Goal: Task Accomplishment & Management: Use online tool/utility

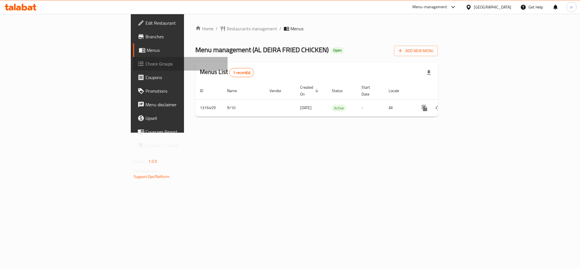
click at [146, 62] on span "Choice Groups" at bounding box center [185, 63] width 78 height 7
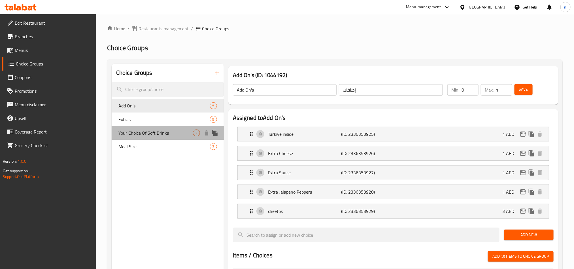
click at [141, 135] on span "Your Choice Of Soft Drinks" at bounding box center [155, 132] width 75 height 7
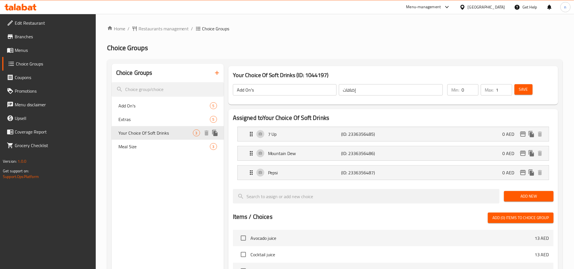
type input "Your Choice Of Soft Drinks"
type input "اختيارك من المشروبات الغازية"
type input "1"
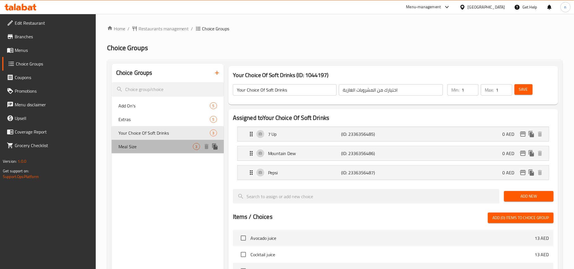
click at [141, 144] on span "Meal Size" at bounding box center [155, 146] width 75 height 7
type input "Meal Size"
type input "حجم الوجبة"
type input "0"
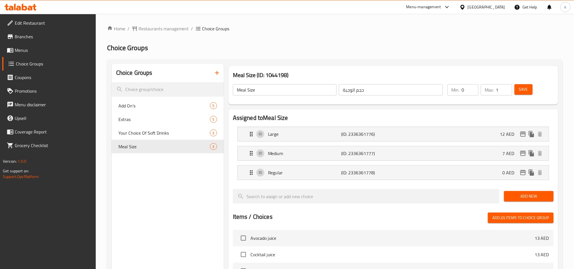
click at [492, 8] on div "United Arab Emirates" at bounding box center [486, 7] width 37 height 6
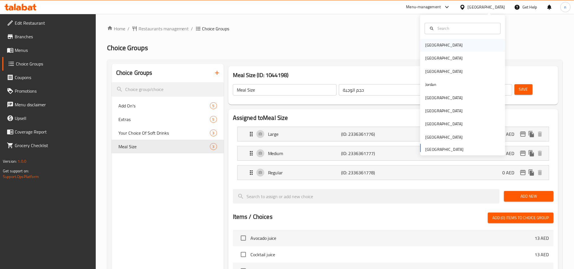
click at [427, 47] on div "Bahrain" at bounding box center [443, 45] width 37 height 6
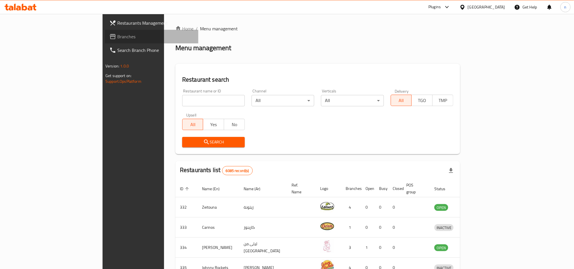
click at [117, 38] on span "Branches" at bounding box center [155, 36] width 76 height 7
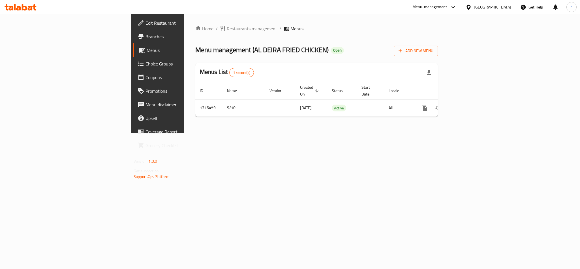
click at [146, 62] on span "Choice Groups" at bounding box center [185, 63] width 78 height 7
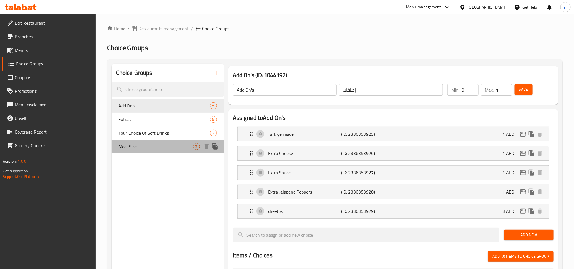
click at [154, 152] on div "Meal Size 3" at bounding box center [168, 147] width 112 height 14
type input "Meal Size"
type input "حجم الوجبة"
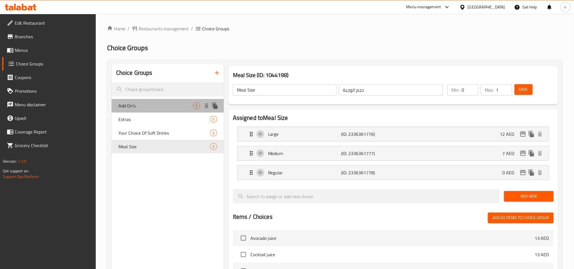
click at [133, 105] on span "Add On's" at bounding box center [155, 105] width 75 height 7
type input "Add On's"
type input "إضافات"
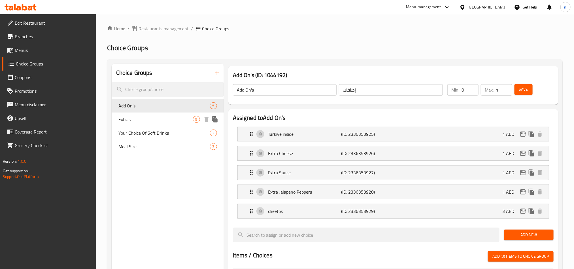
click at [129, 118] on span "Extras" at bounding box center [155, 119] width 75 height 7
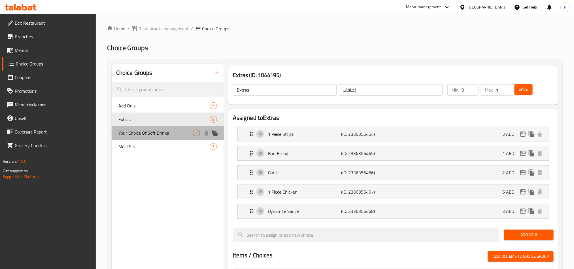
click at [128, 130] on span "Your Choice Of Soft Drinks" at bounding box center [155, 132] width 75 height 7
type input "Your Choice Of Soft Drinks"
type input "اختيارك من المشروبات الغازية"
type input "1"
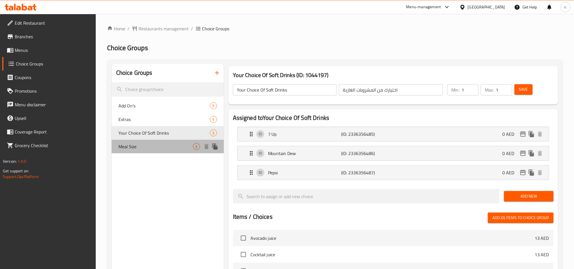
click at [125, 140] on div "Meal Size 3" at bounding box center [168, 147] width 112 height 14
type input "Meal Size"
type input "حجم الوجبة"
type input "0"
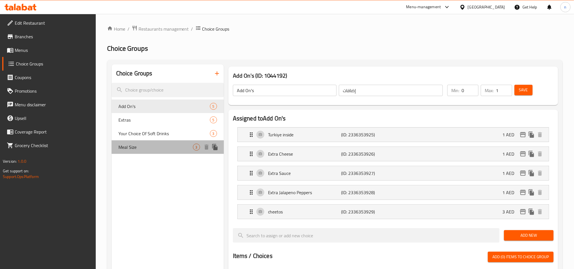
click at [167, 147] on span "Meal Size" at bounding box center [155, 147] width 75 height 7
type input "Meal Size"
type input "حجم الوجبة"
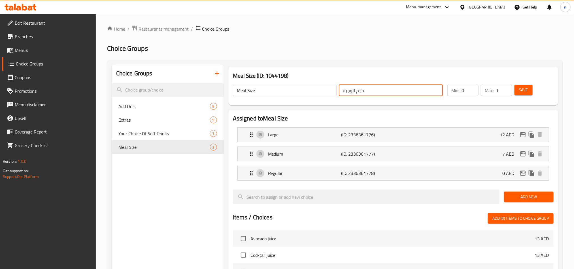
drag, startPoint x: 392, startPoint y: 90, endPoint x: 329, endPoint y: 93, distance: 63.0
click at [329, 93] on div "Meal Size ​ حجم الوجبة ​" at bounding box center [337, 90] width 217 height 18
click at [340, 54] on div "Home / Restaurants management / Choice Groups Choice Groups Choice Groups Add O…" at bounding box center [335, 232] width 456 height 415
click at [488, 5] on div "United Arab Emirates" at bounding box center [486, 7] width 37 height 6
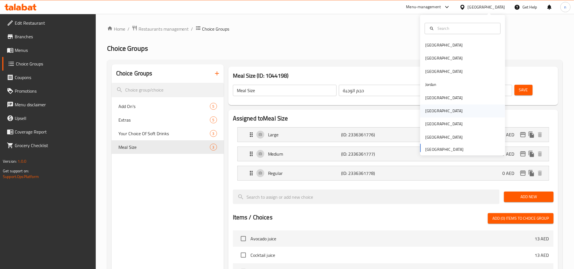
click at [425, 111] on div "Oman" at bounding box center [443, 111] width 37 height 6
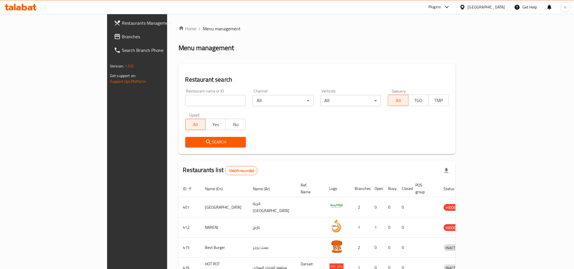
click at [122, 35] on span "Branches" at bounding box center [160, 36] width 76 height 7
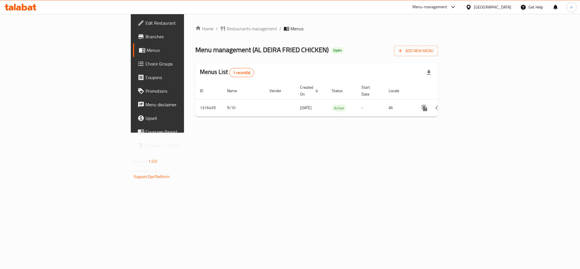
click at [146, 61] on span "Choice Groups" at bounding box center [185, 63] width 78 height 7
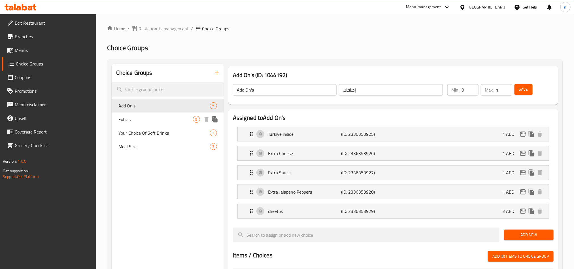
click at [145, 120] on span "Extras" at bounding box center [155, 119] width 75 height 7
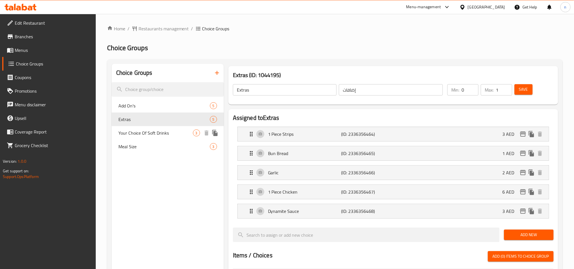
click at [146, 132] on span "Your Choice Of Soft Drinks" at bounding box center [155, 132] width 75 height 7
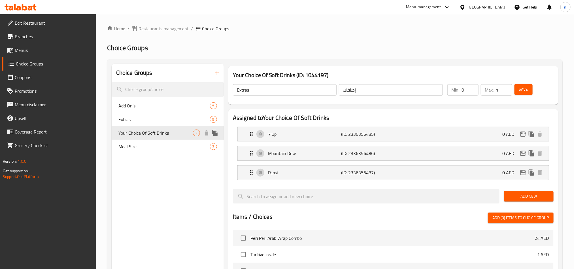
type input "Your Choice Of Soft Drinks"
type input "اختيارك من المشروبات الغازية"
type input "1"
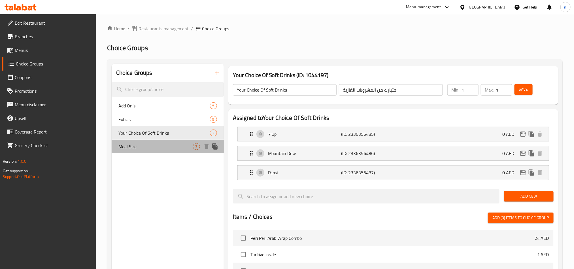
click at [144, 150] on div "Meal Size 3" at bounding box center [168, 147] width 112 height 14
type input "Meal Size"
type input "حجم الوجبة"
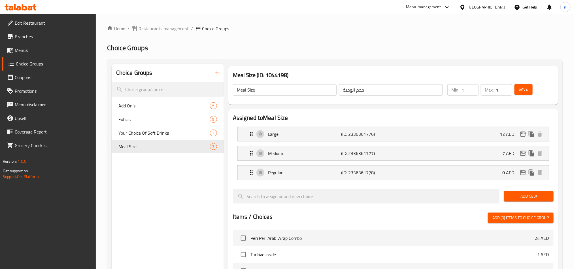
click at [483, 7] on div "United Arab Emirates" at bounding box center [486, 7] width 37 height 6
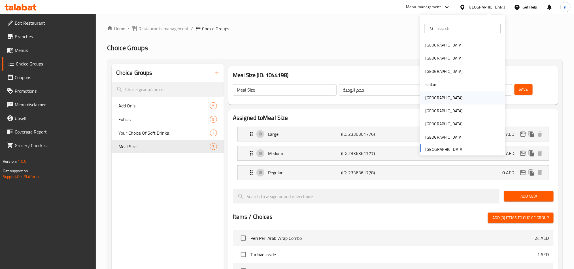
click at [425, 96] on div "[GEOGRAPHIC_DATA]" at bounding box center [443, 98] width 37 height 6
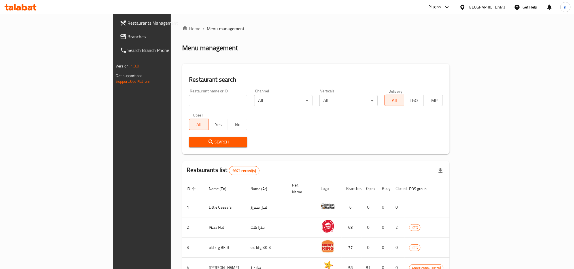
click at [464, 8] on icon at bounding box center [462, 7] width 4 height 5
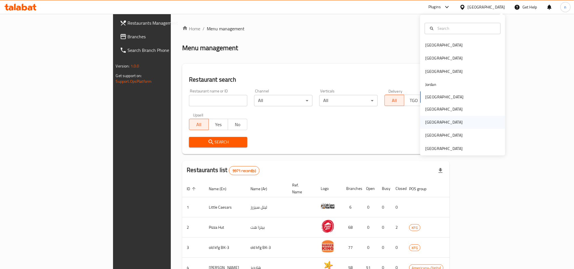
click at [425, 122] on div "Qatar" at bounding box center [443, 122] width 37 height 6
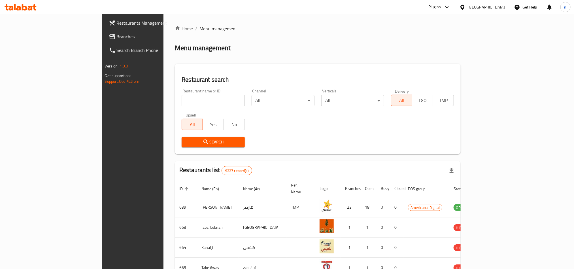
drag, startPoint x: 50, startPoint y: 39, endPoint x: 47, endPoint y: 40, distance: 3.4
click at [117, 39] on span "Branches" at bounding box center [155, 36] width 76 height 7
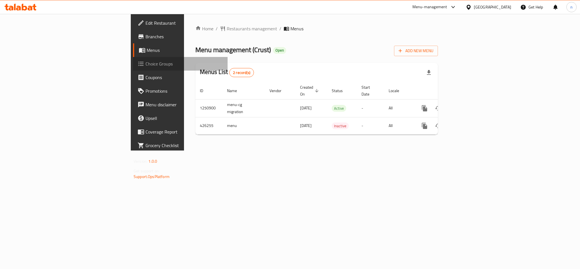
click at [146, 62] on span "Choice Groups" at bounding box center [185, 63] width 78 height 7
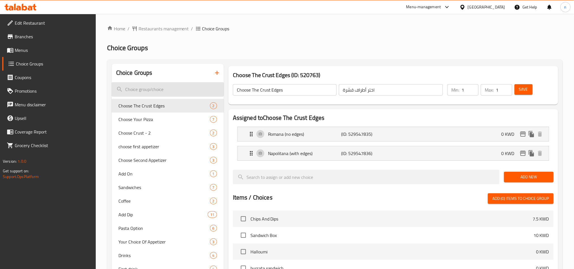
click at [150, 87] on input "search" at bounding box center [168, 89] width 112 height 14
paste input "Choose The Crust Edges"
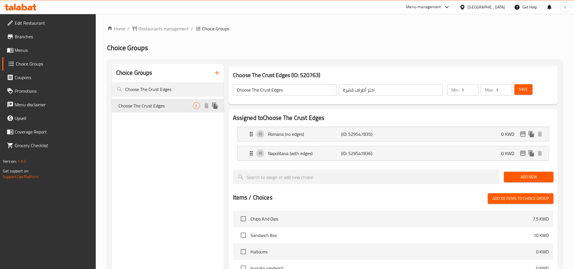
type input "Choose The Crust Edges"
click at [160, 103] on span "Choose The Crust Edges" at bounding box center [155, 105] width 75 height 7
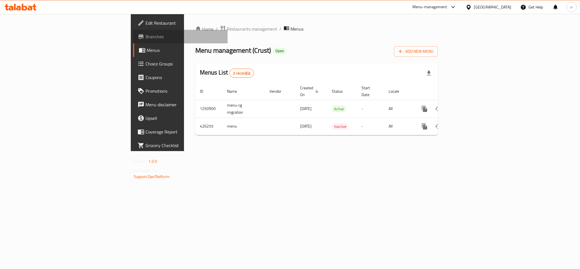
click at [146, 33] on span "Branches" at bounding box center [185, 36] width 78 height 7
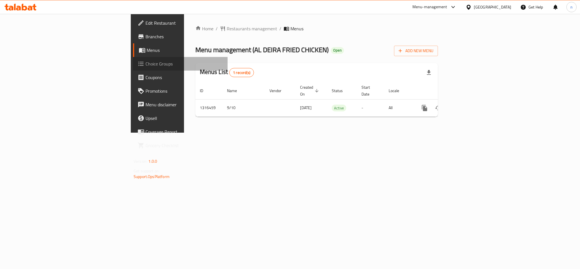
click at [146, 65] on span "Choice Groups" at bounding box center [185, 63] width 78 height 7
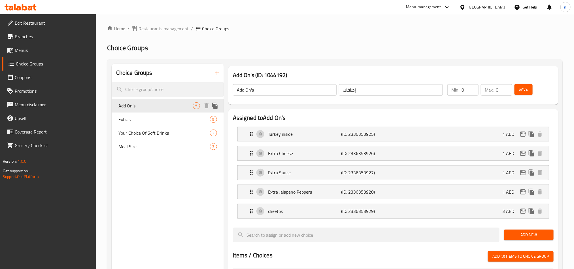
drag, startPoint x: 145, startPoint y: 106, endPoint x: 142, endPoint y: 106, distance: 3.4
click at [145, 106] on span "Add On's" at bounding box center [155, 105] width 75 height 7
